Goal: Task Accomplishment & Management: Complete application form

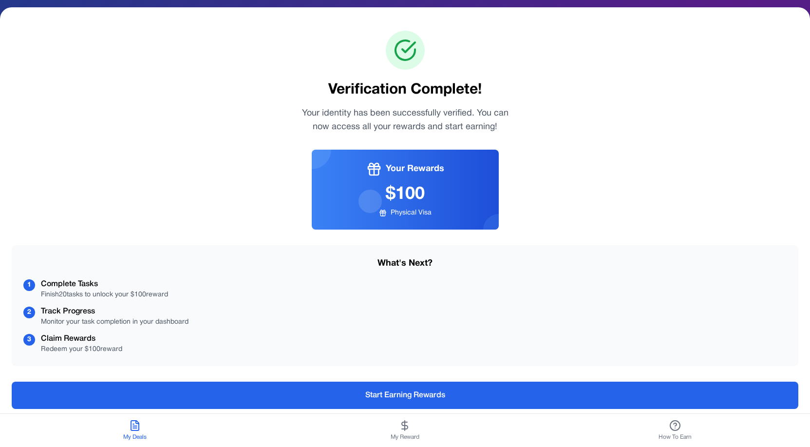
scroll to position [41, 0]
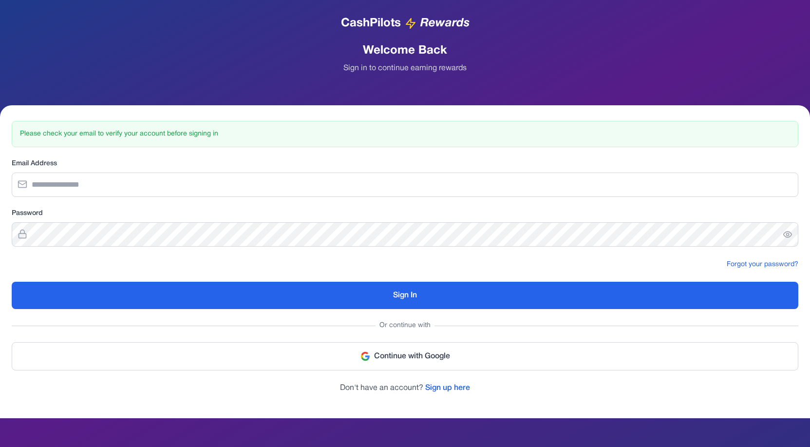
click at [444, 384] on p "Don't have an account? Sign up here" at bounding box center [405, 388] width 787 height 12
click at [444, 387] on link "Sign up here" at bounding box center [447, 387] width 45 height 7
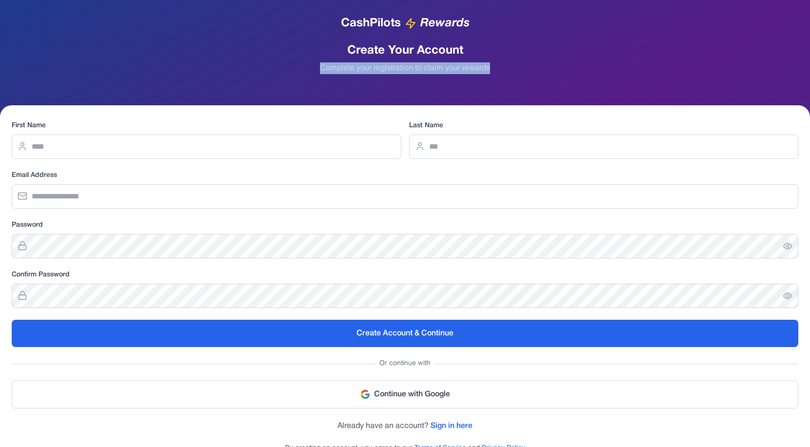
drag, startPoint x: 493, startPoint y: 66, endPoint x: 280, endPoint y: 66, distance: 212.4
click at [280, 66] on p "Complete your registration to claim your rewards" at bounding box center [405, 68] width 787 height 12
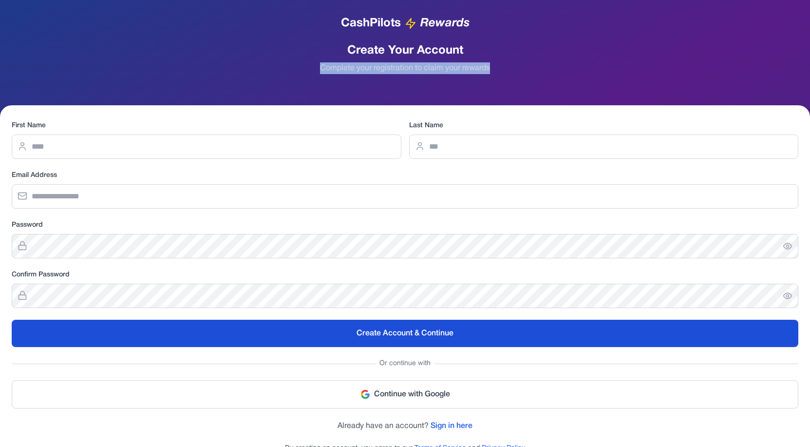
copy p "Complete your registration to claim your rewards"
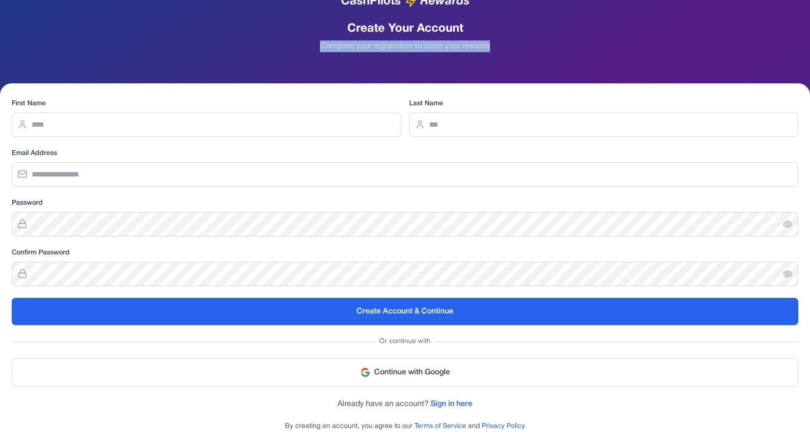
scroll to position [22, 0]
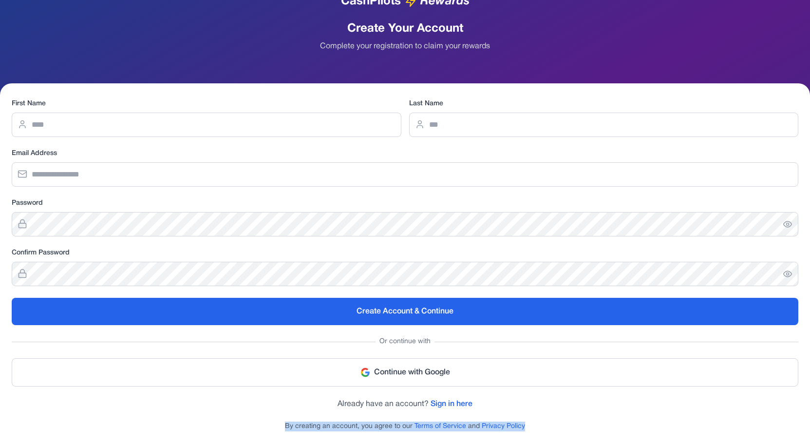
drag, startPoint x: 286, startPoint y: 423, endPoint x: 530, endPoint y: 430, distance: 243.2
click at [530, 430] on p "By creating an account, you agree to our Terms of Service and Privacy Policy" at bounding box center [405, 426] width 787 height 10
copy p "By creating an account, you agree to our Terms of Service and Privacy Policy"
